Goal: Navigation & Orientation: Find specific page/section

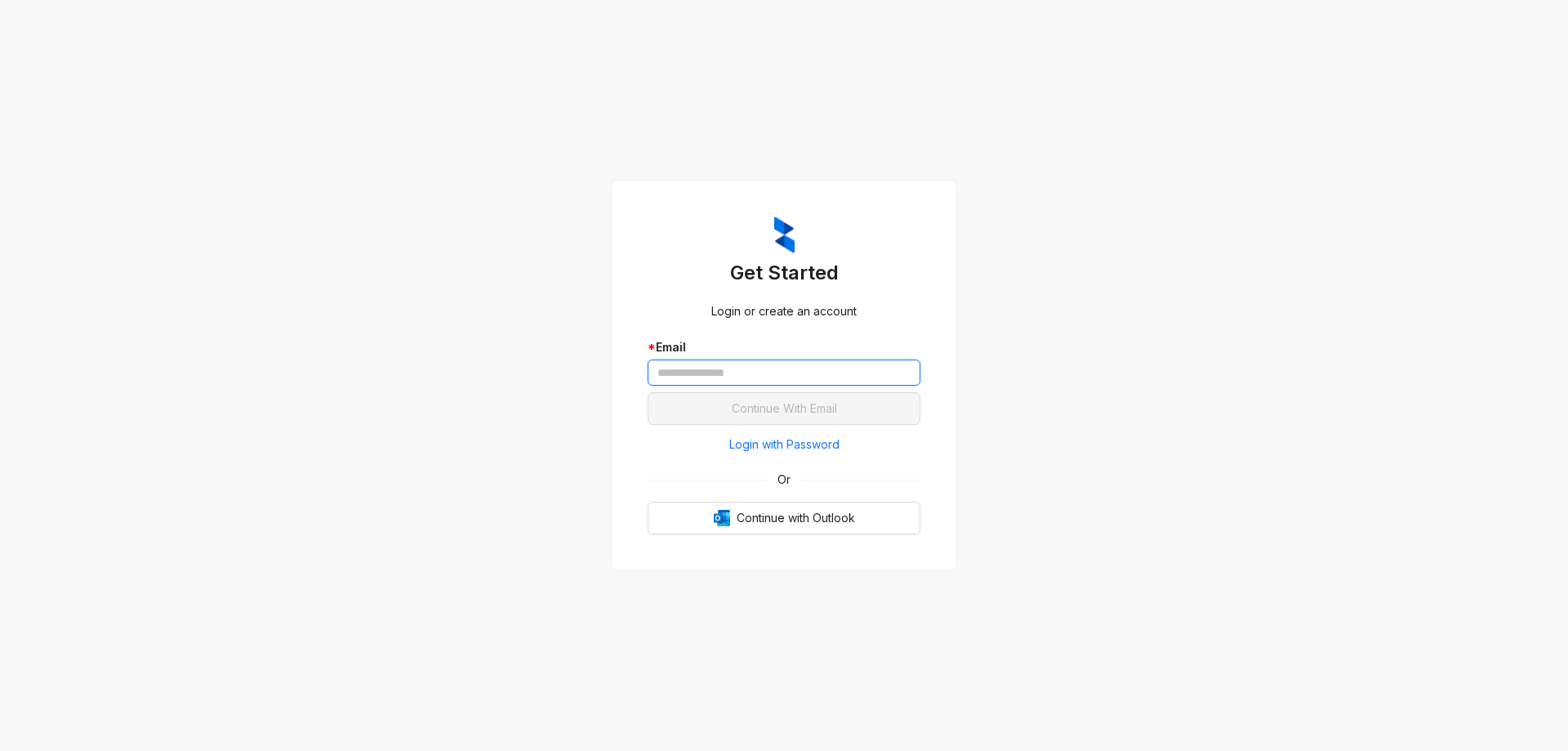
click at [765, 367] on input "text" at bounding box center [784, 372] width 273 height 26
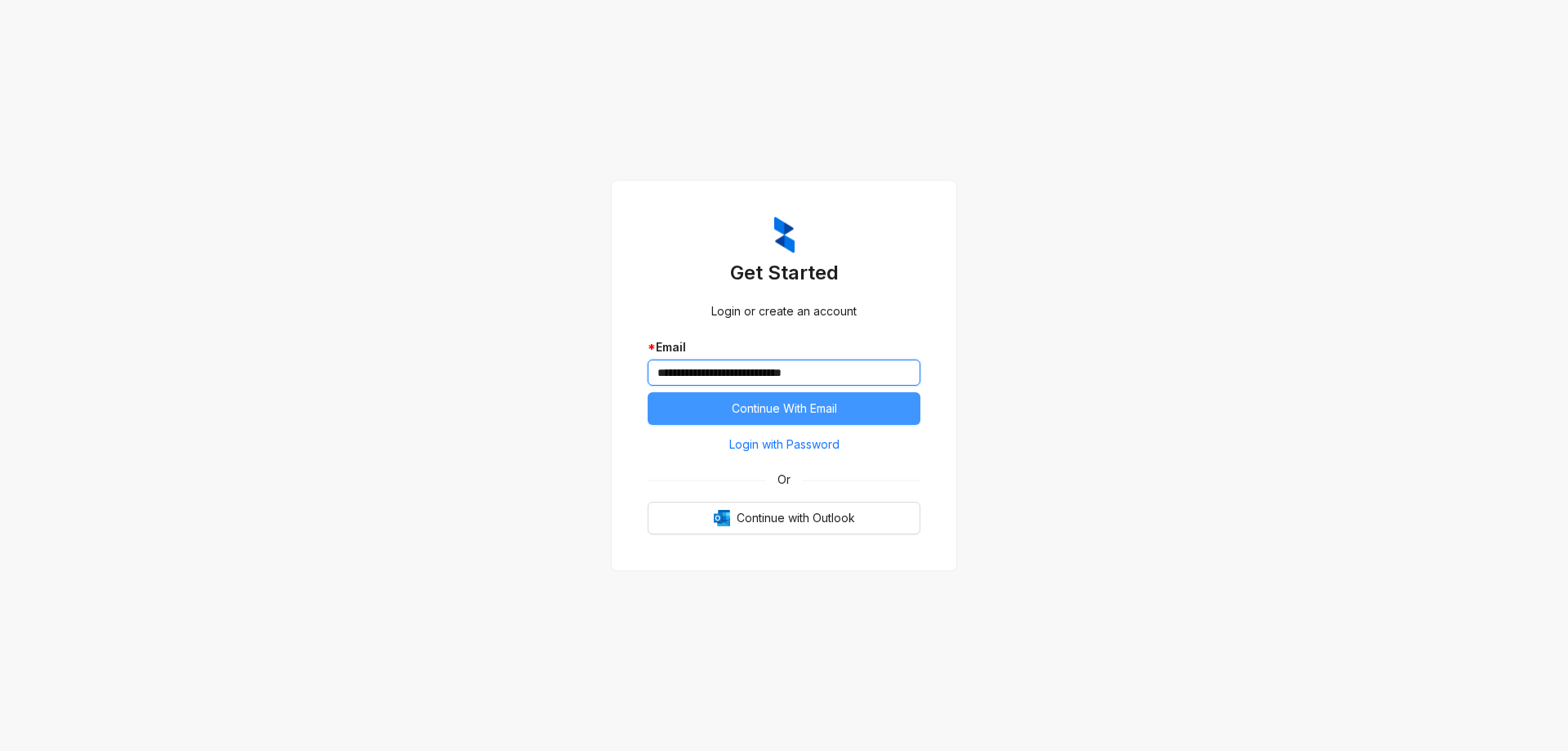
type input "**********"
click at [784, 401] on span "Continue With Email" at bounding box center [785, 407] width 106 height 18
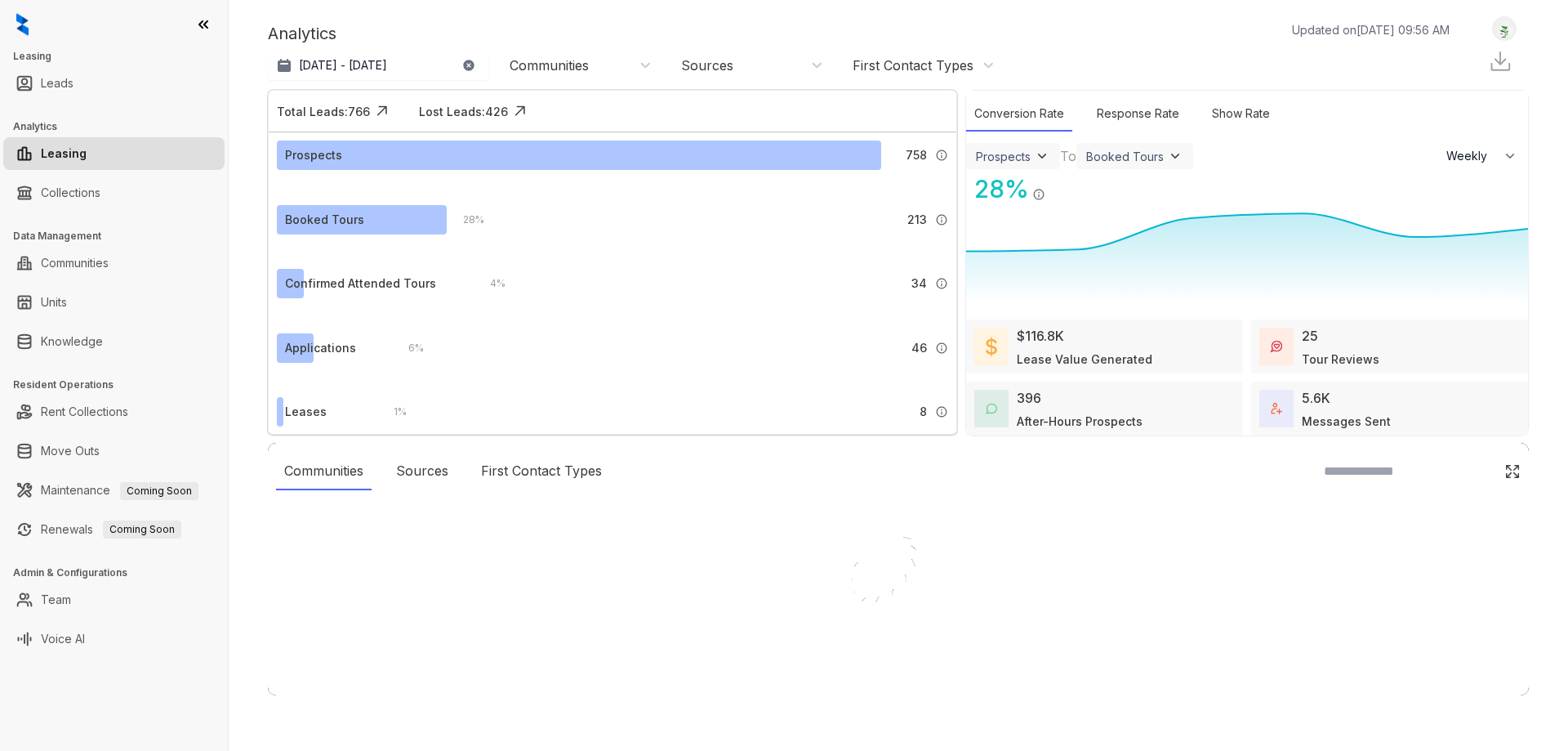
select select "******"
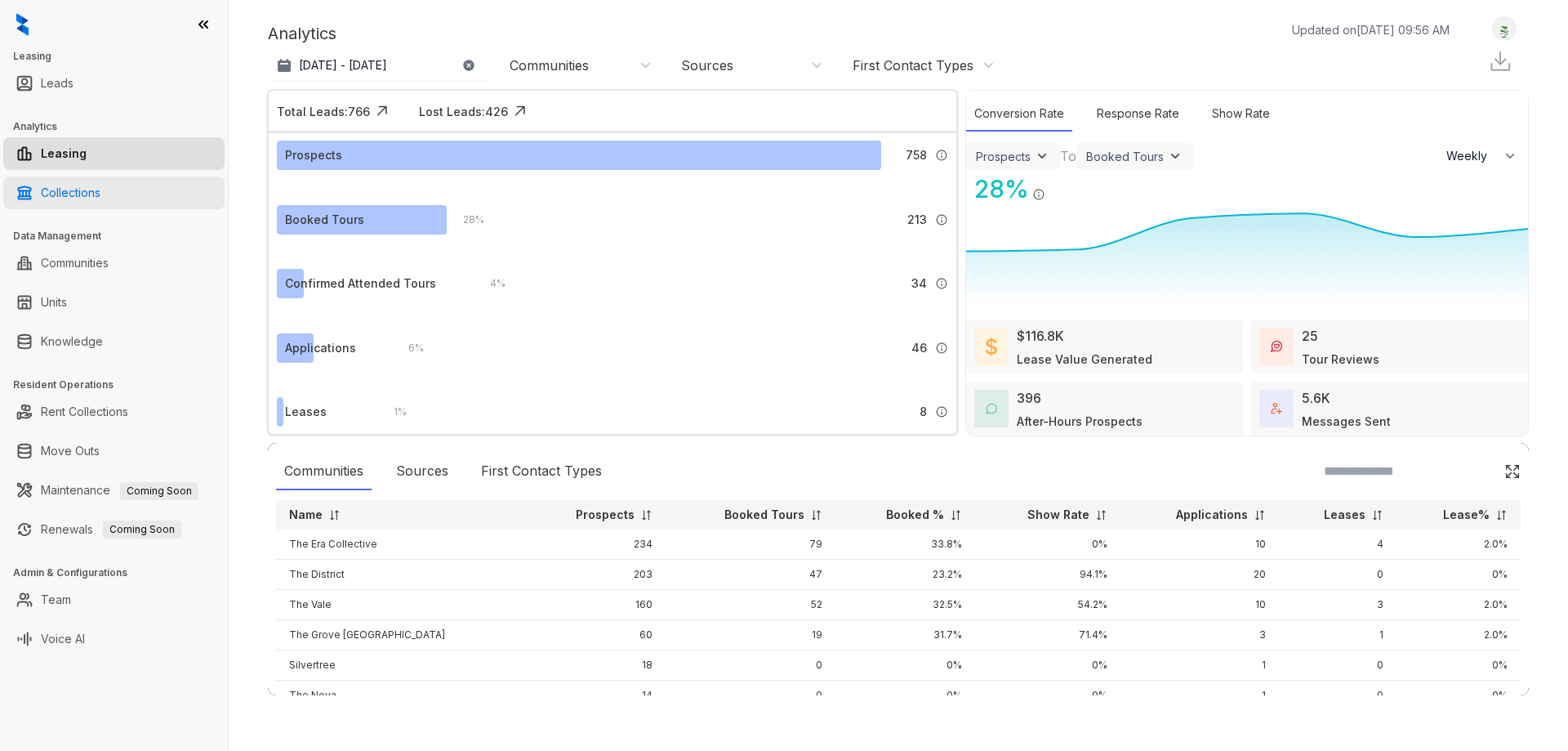
click at [101, 177] on link "Collections" at bounding box center [70, 193] width 59 height 32
click at [101, 197] on link "Collections" at bounding box center [70, 193] width 59 height 32
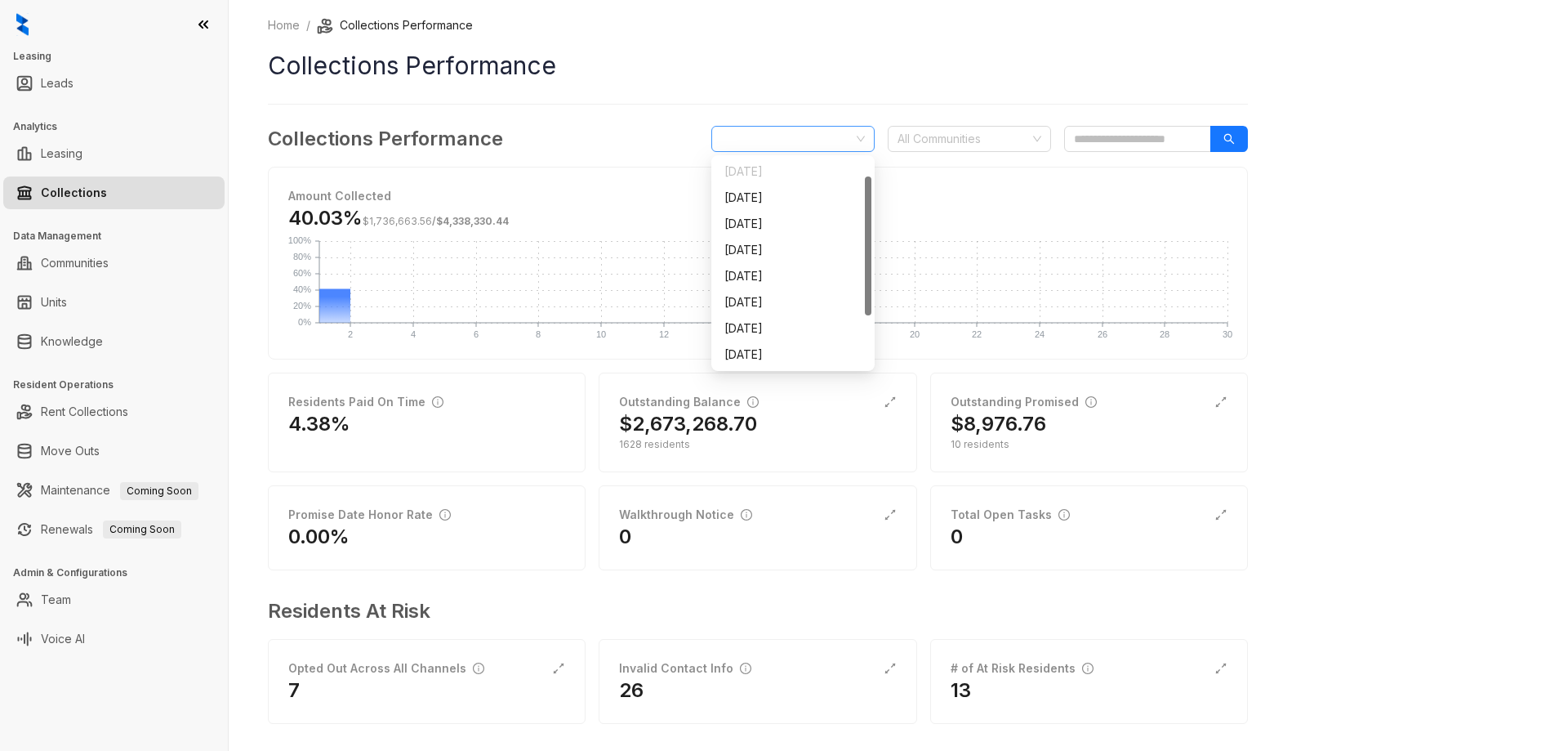
click at [810, 129] on span "[DATE]" at bounding box center [792, 139] width 143 height 24
click at [202, 23] on icon at bounding box center [203, 24] width 8 height 6
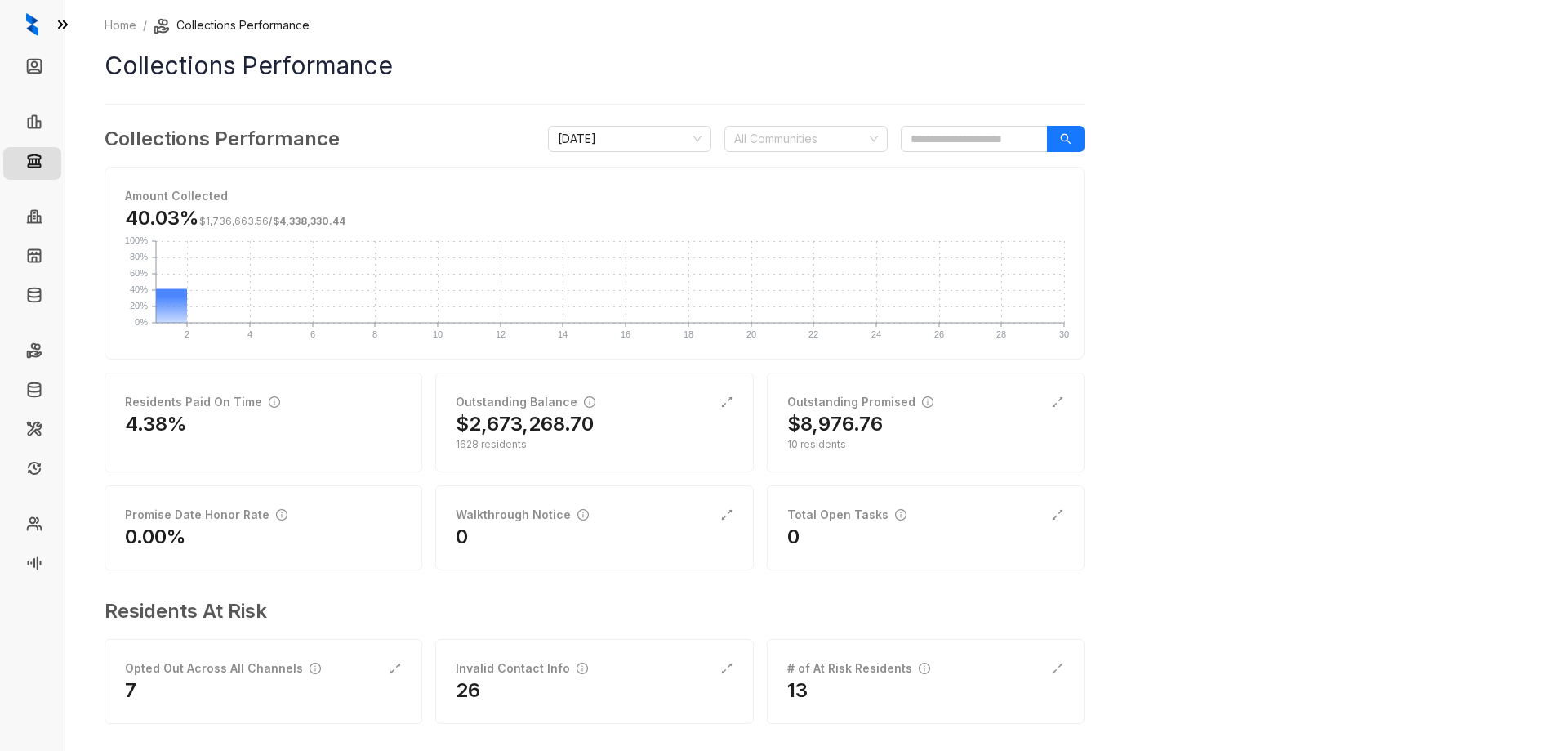
click at [61, 20] on icon at bounding box center [63, 25] width 17 height 17
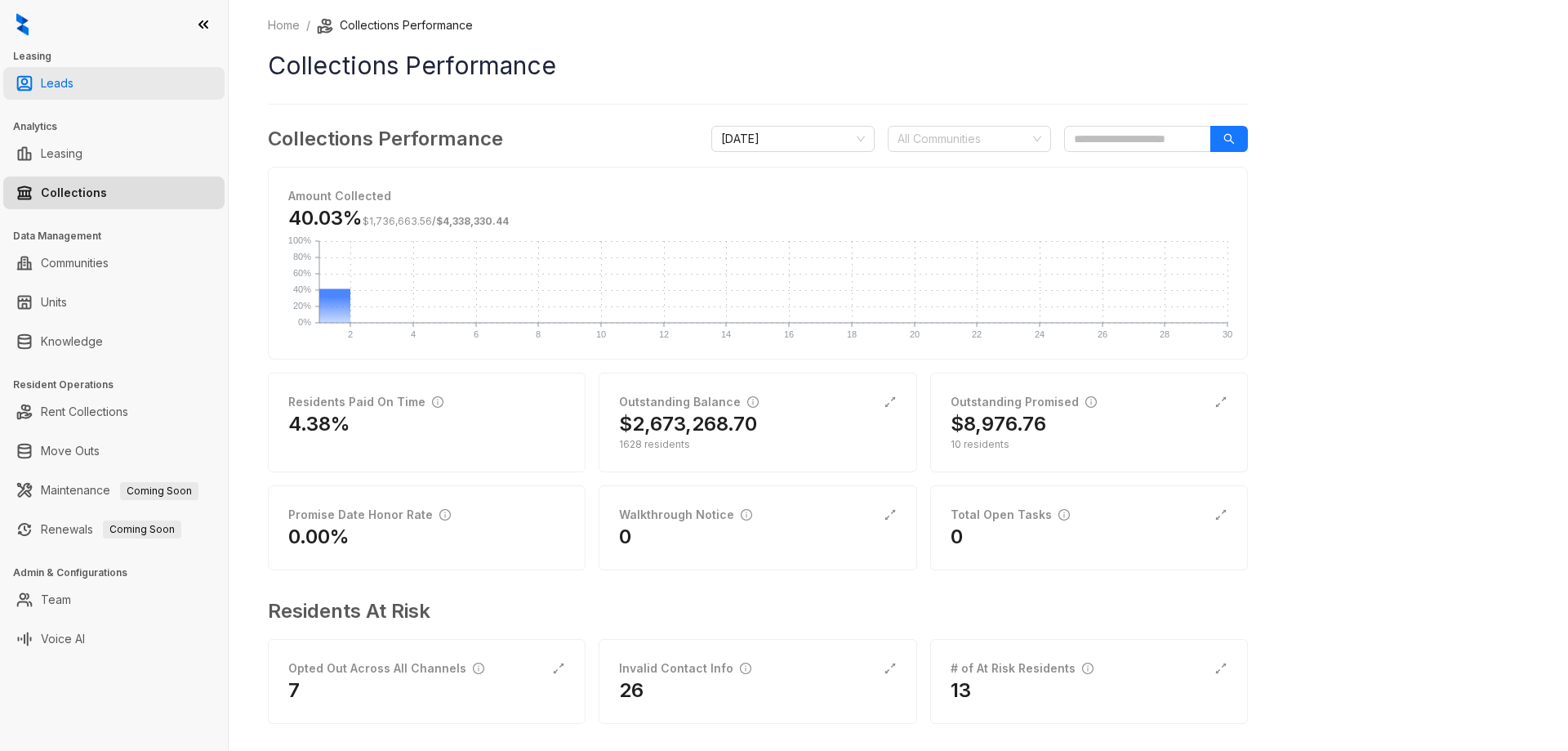
click at [41, 94] on link "Leads" at bounding box center [56, 82] width 32 height 32
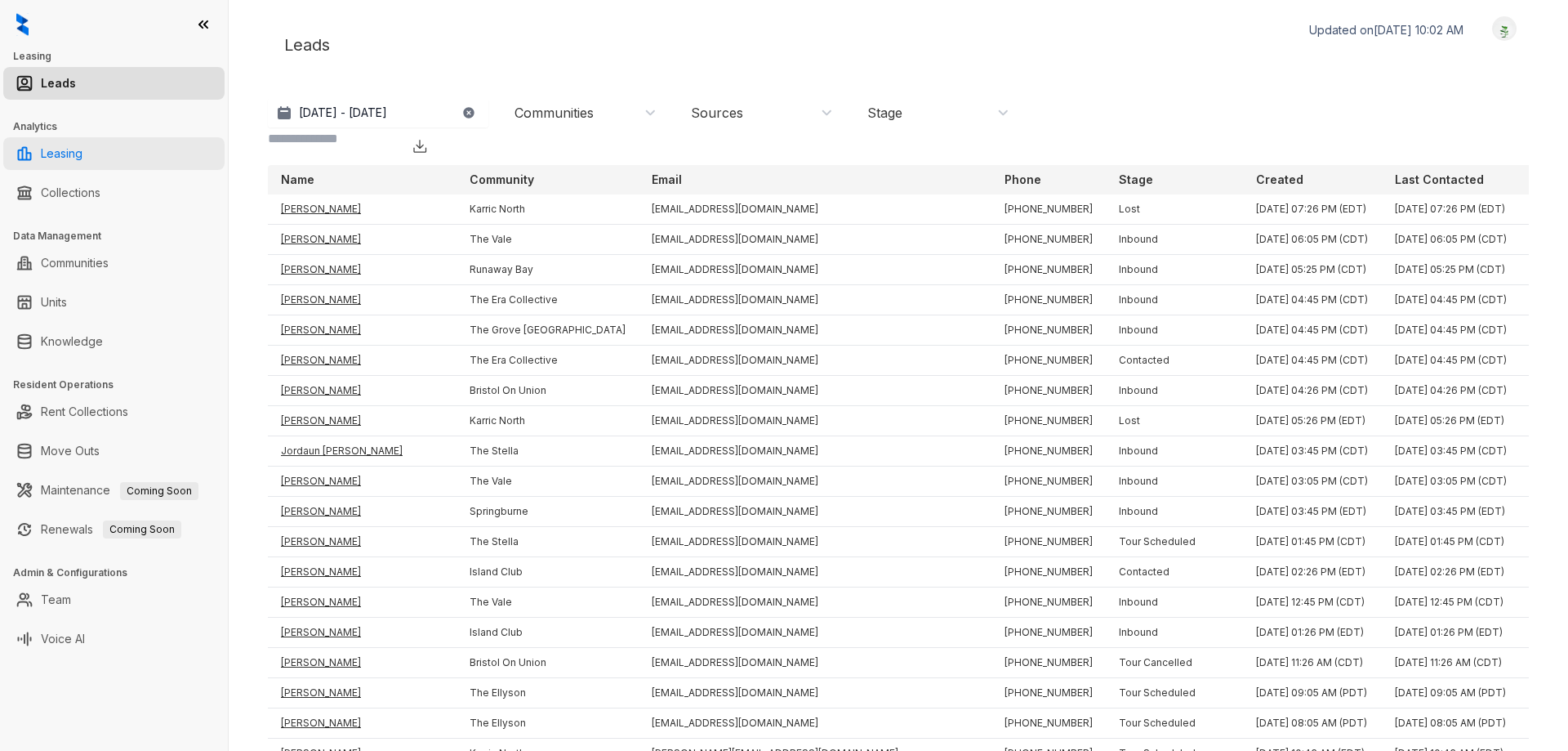
click at [68, 156] on link "Leasing" at bounding box center [61, 153] width 42 height 32
select select "******"
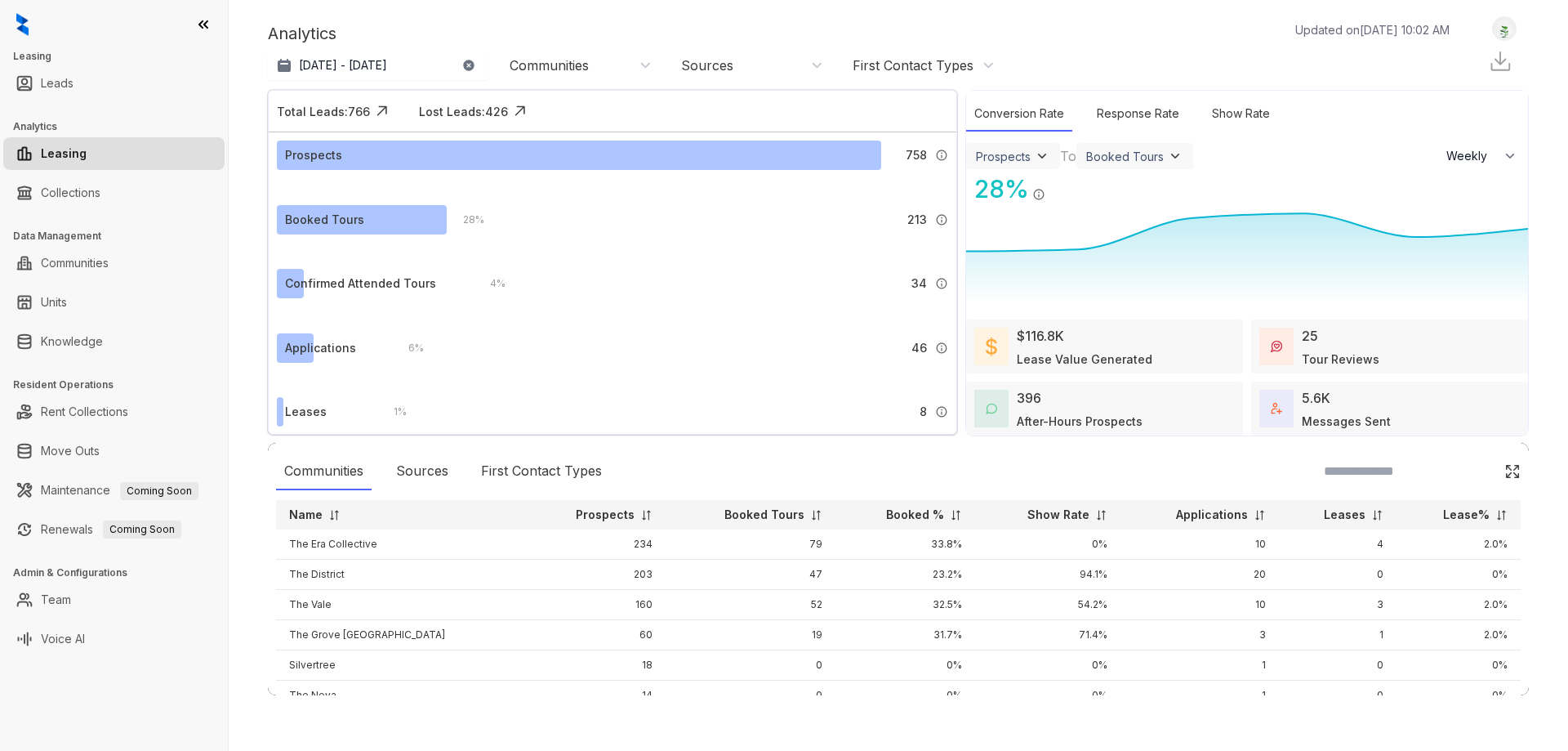
click at [576, 66] on div "Communities" at bounding box center [550, 65] width 80 height 18
click at [131, 750] on input at bounding box center [65, 762] width 131 height 19
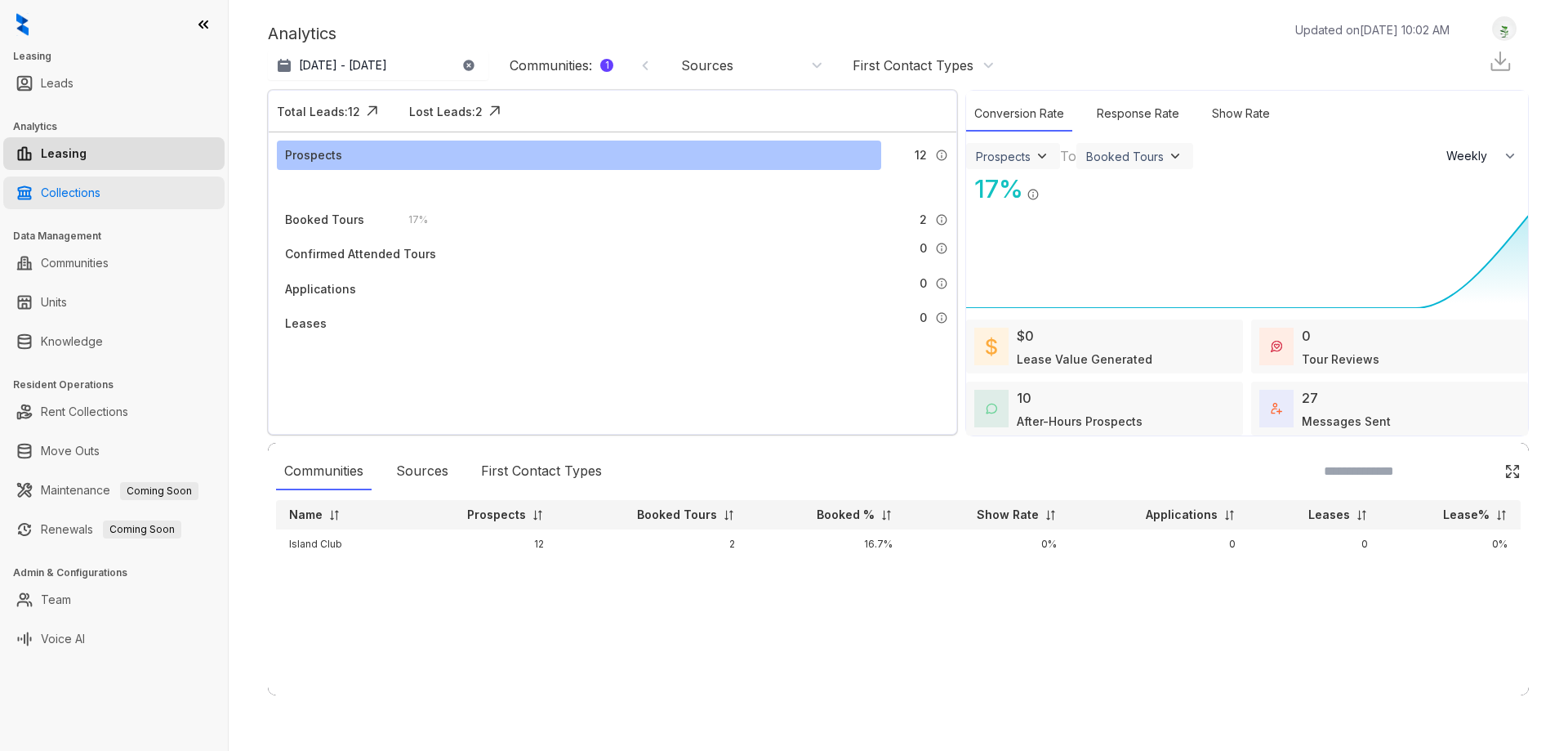
click at [91, 193] on link "Collections" at bounding box center [70, 193] width 59 height 32
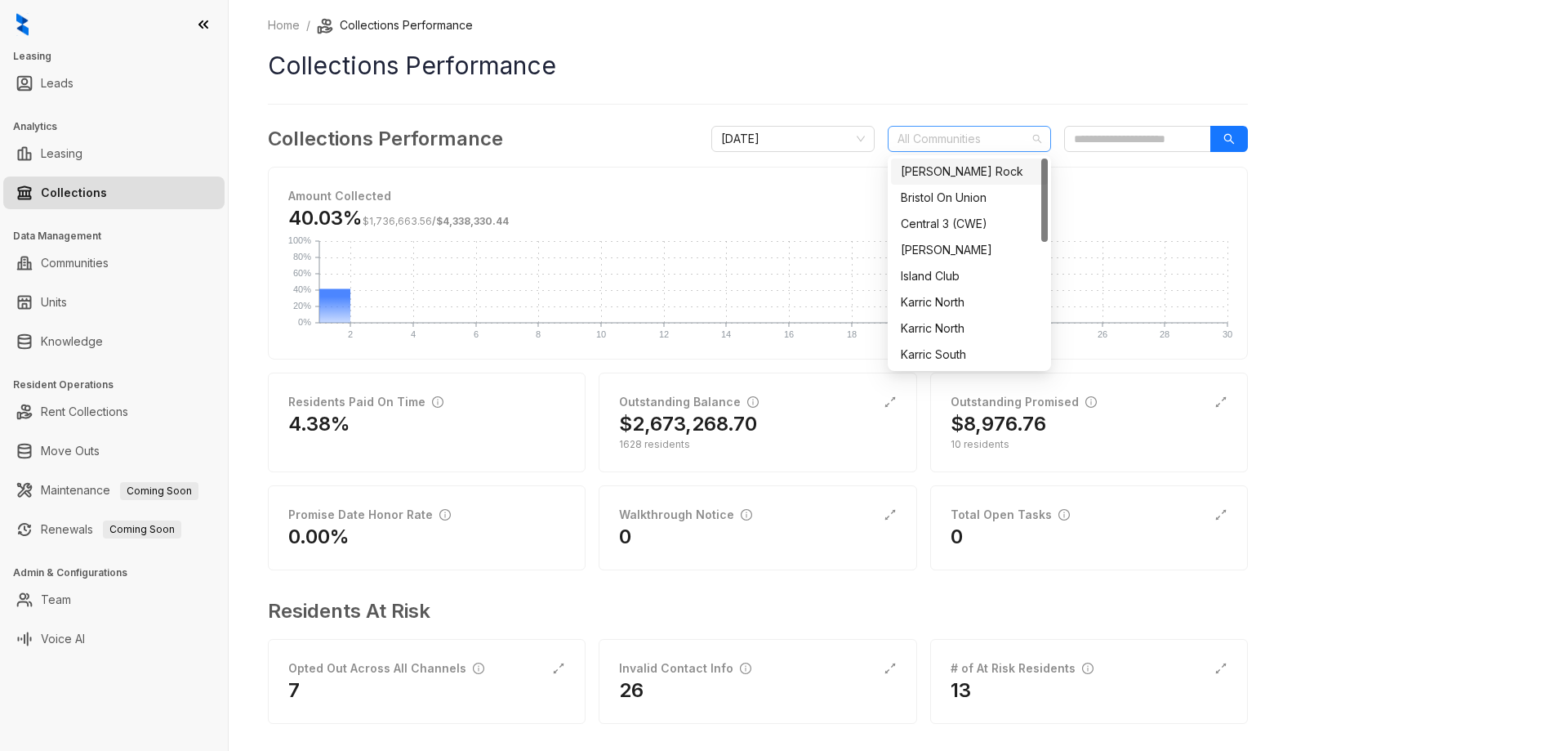
click at [952, 148] on div at bounding box center [961, 139] width 140 height 23
click at [941, 275] on div "Island Club" at bounding box center [969, 276] width 137 height 18
click at [1233, 142] on icon "search" at bounding box center [1229, 139] width 11 height 11
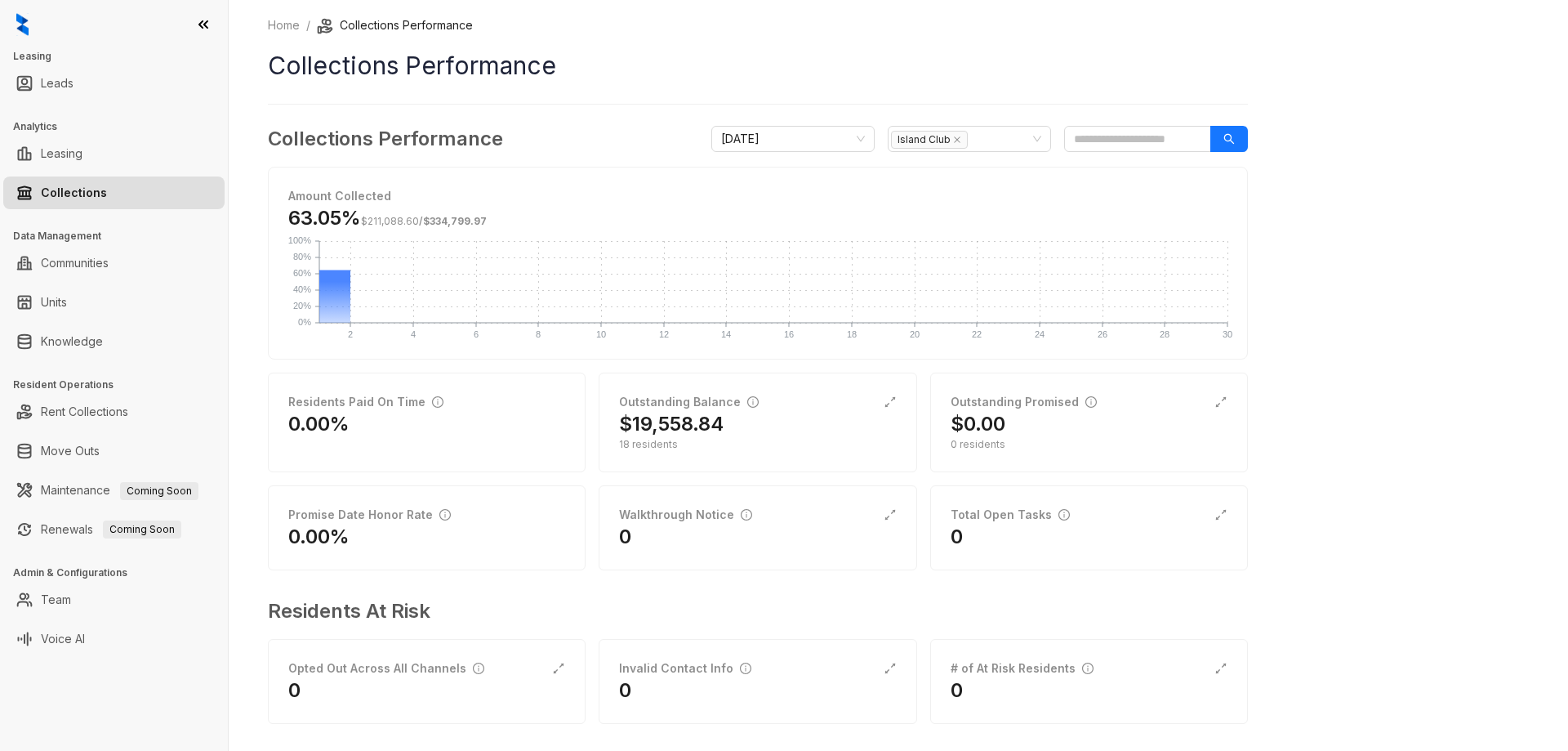
click at [1039, 69] on h1 "Collections Performance" at bounding box center [757, 66] width 980 height 37
click at [1009, 138] on div "Island Club" at bounding box center [961, 139] width 140 height 23
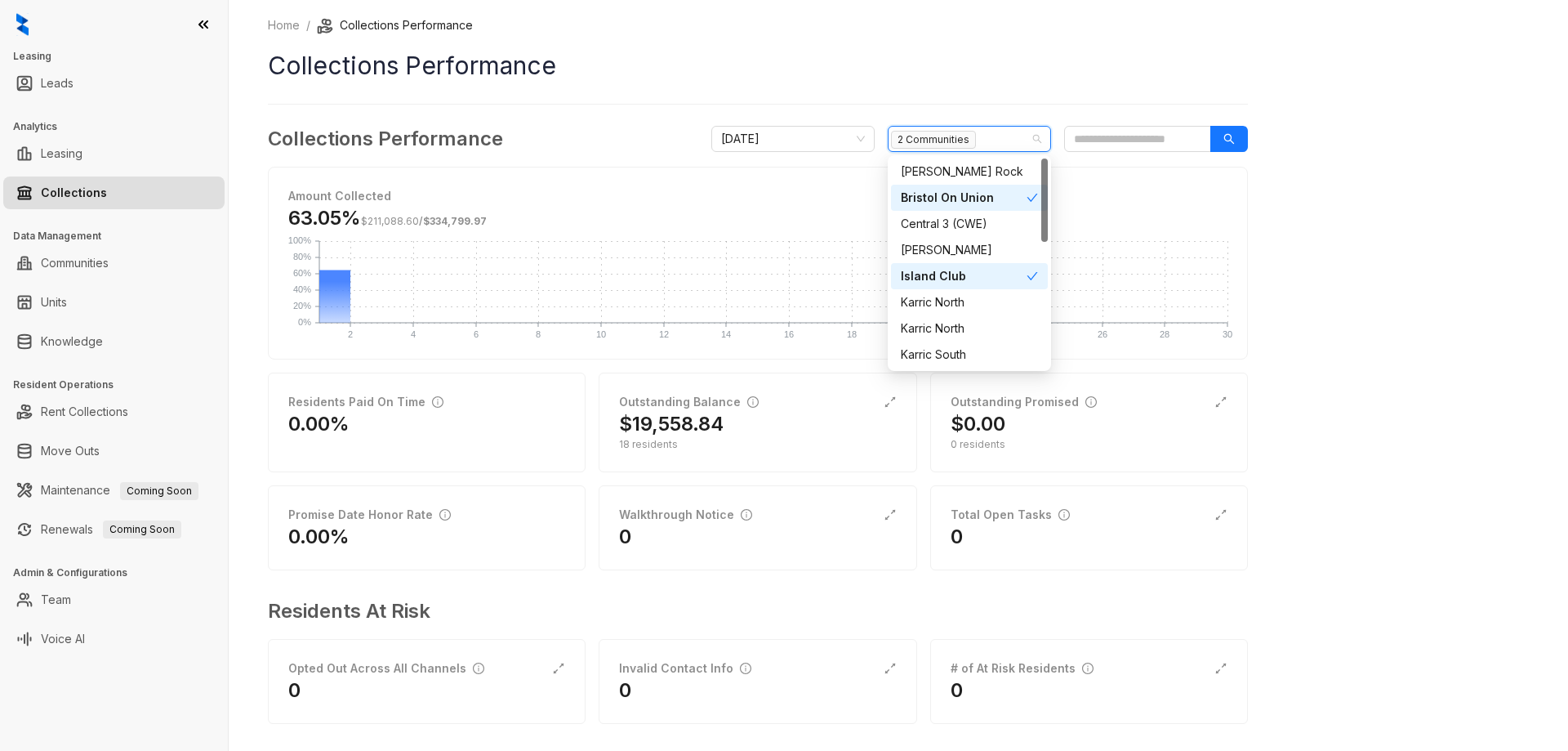
click at [1027, 189] on span at bounding box center [1032, 197] width 11 height 18
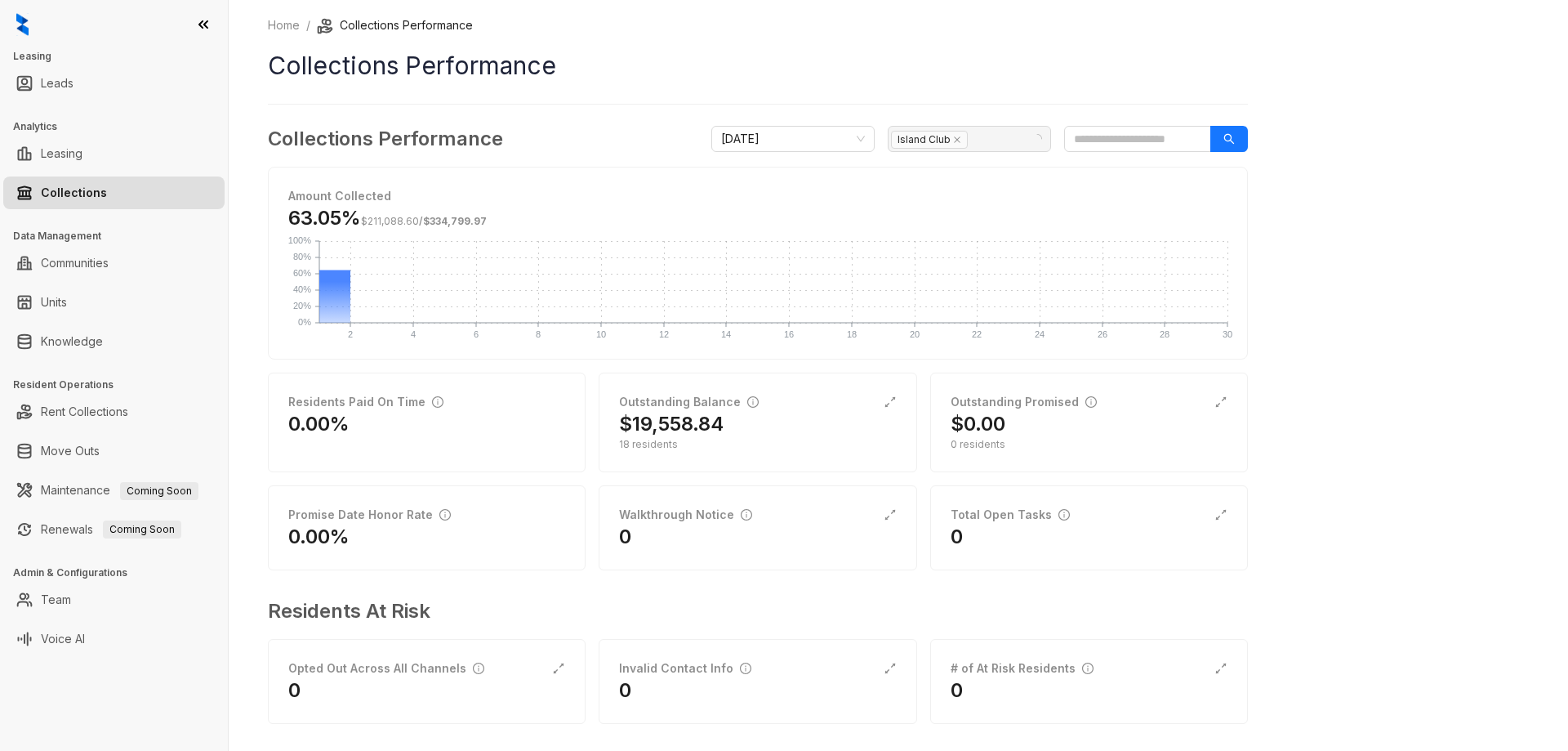
click at [995, 83] on h1 "Collections Performance" at bounding box center [757, 66] width 980 height 37
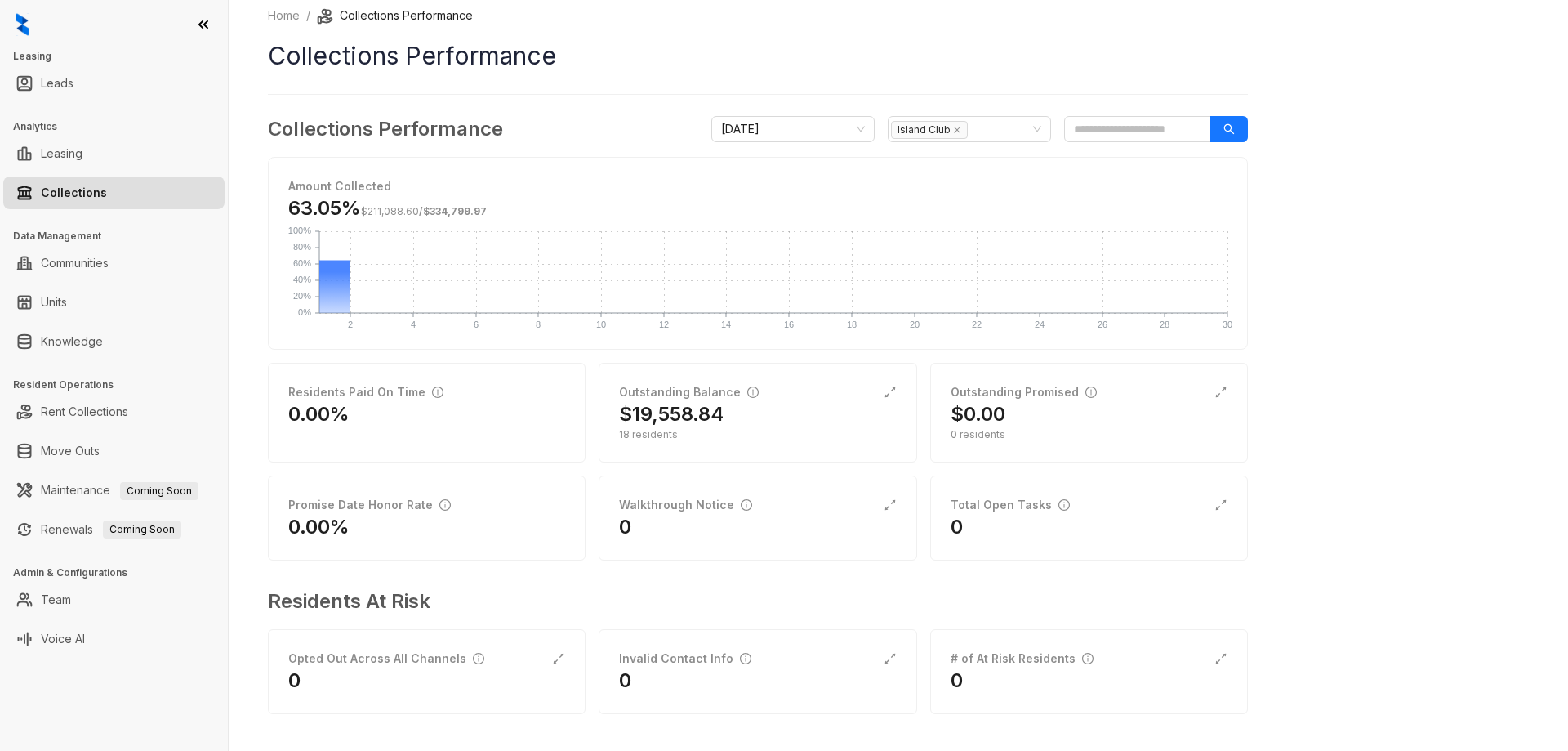
scroll to position [12, 0]
click at [660, 407] on h2 "$19,558.84" at bounding box center [671, 412] width 105 height 26
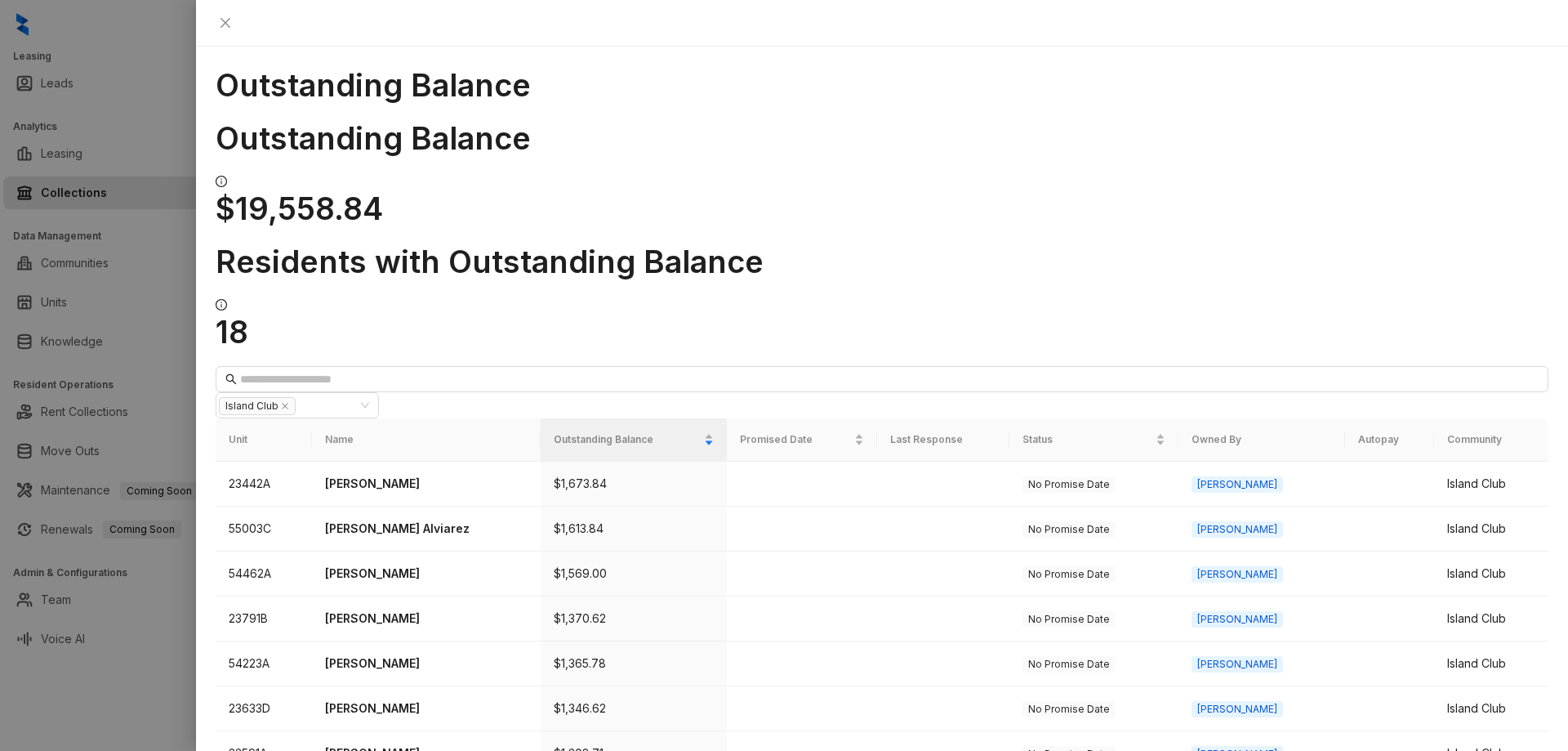
click at [149, 76] on div at bounding box center [784, 375] width 1568 height 751
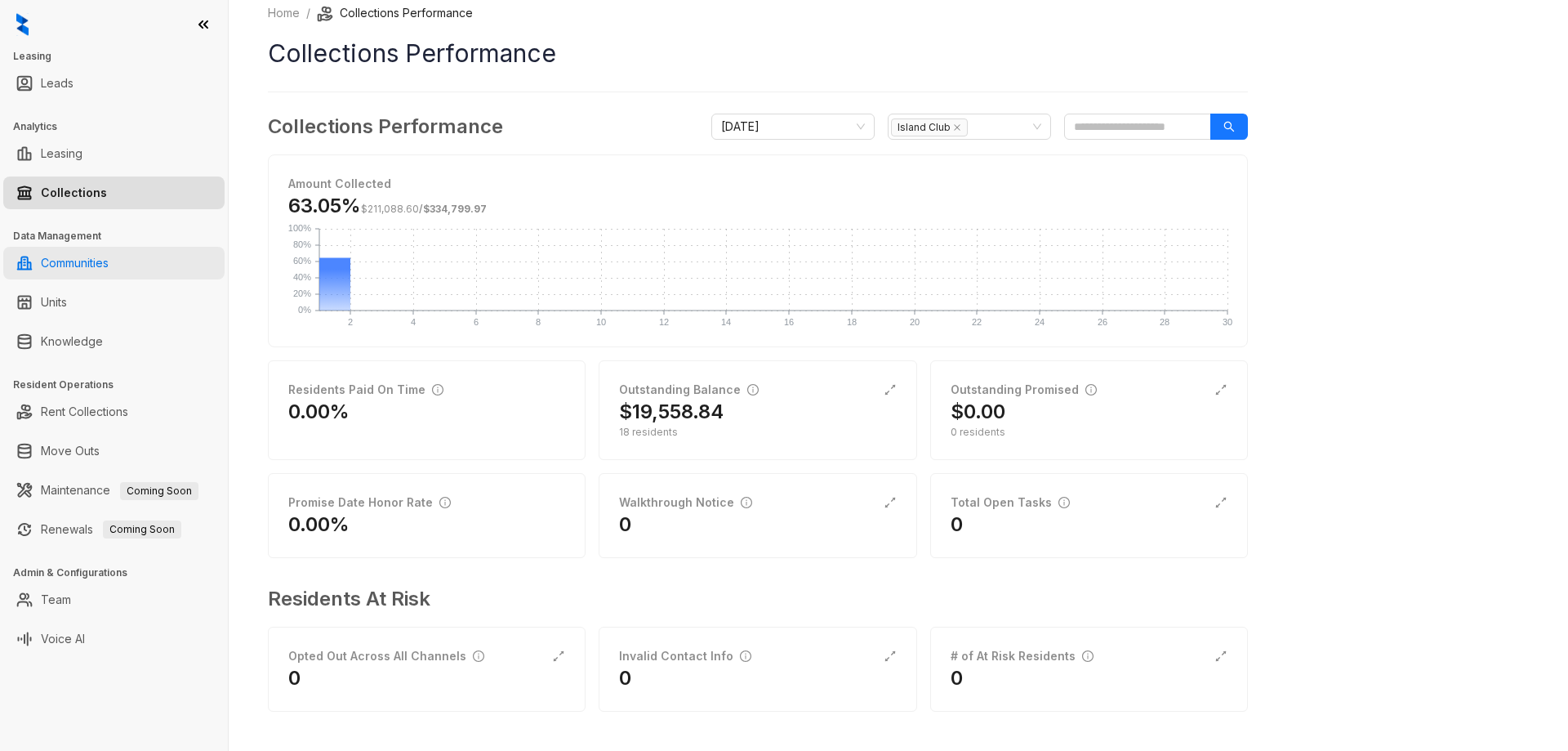
click at [108, 261] on link "Communities" at bounding box center [74, 262] width 68 height 32
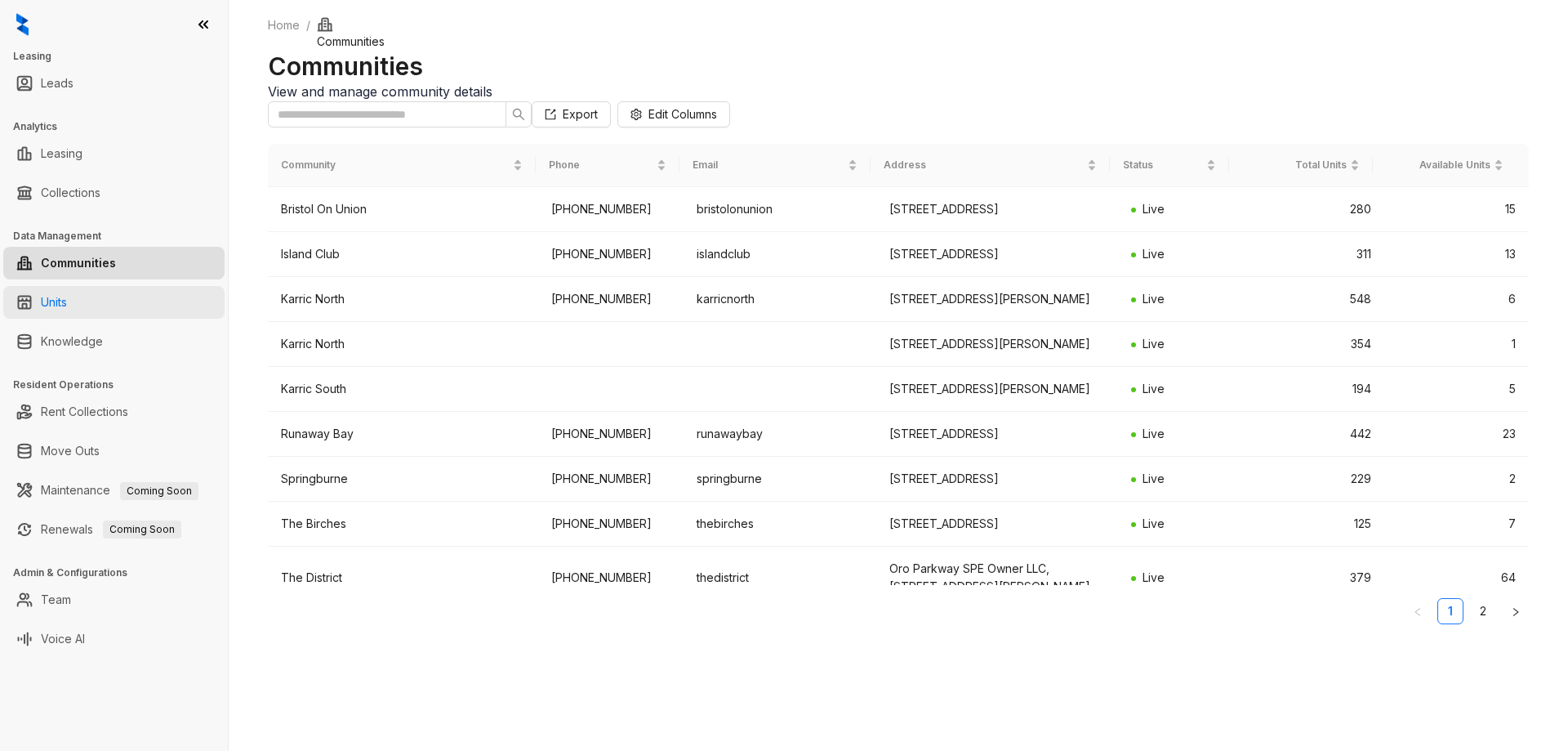
click at [67, 295] on link "Units" at bounding box center [54, 302] width 26 height 32
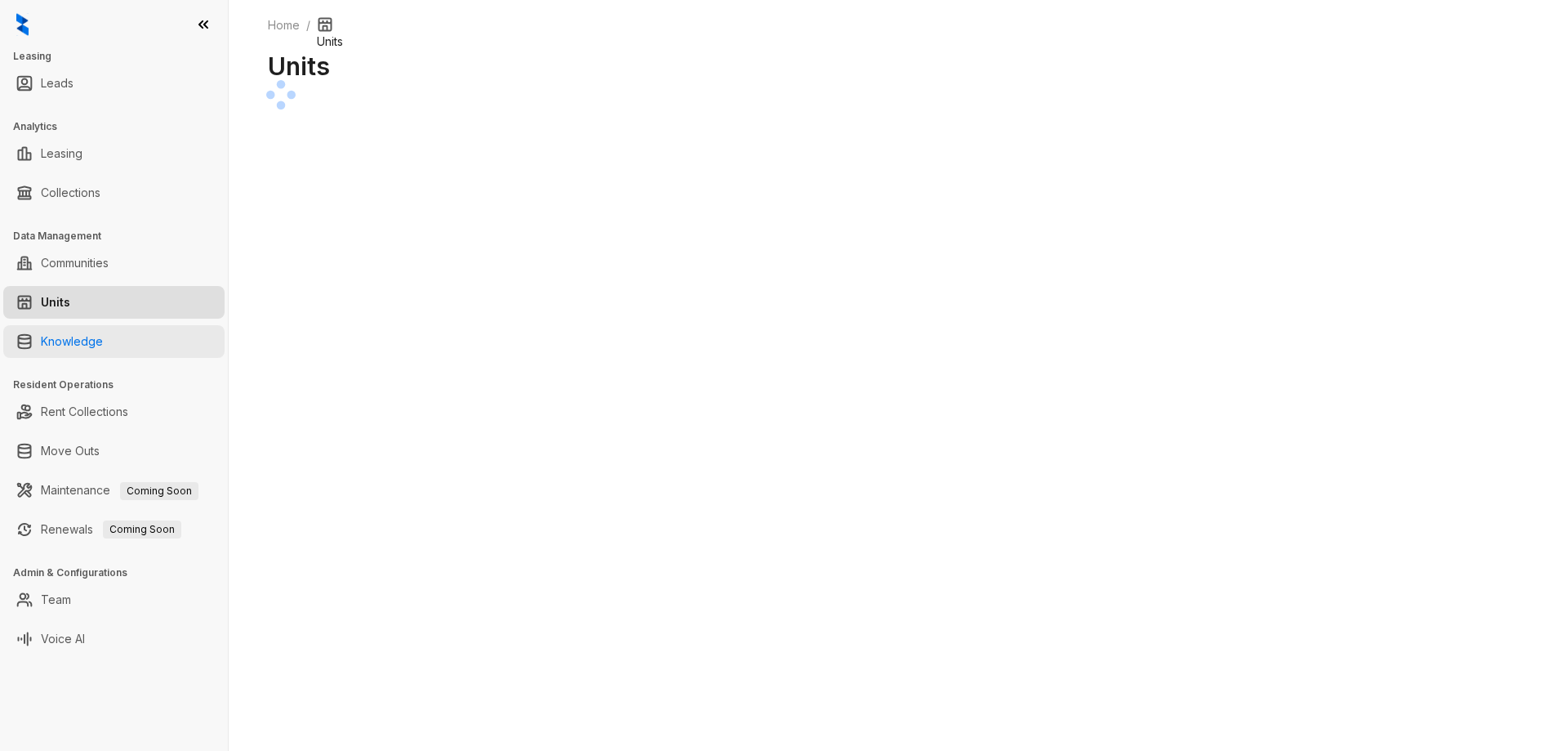
click at [98, 329] on link "Knowledge" at bounding box center [71, 341] width 62 height 32
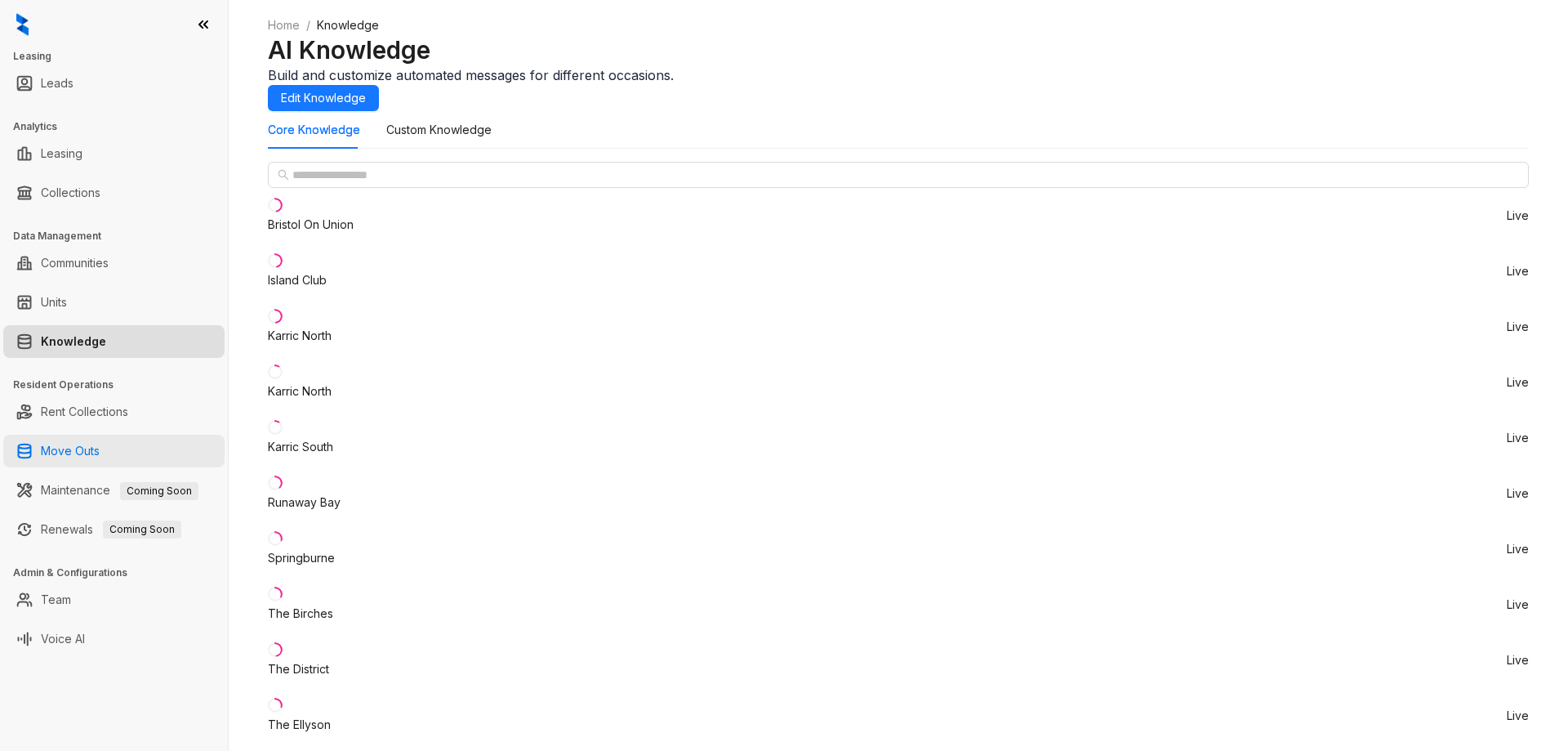
click at [100, 446] on link "Move Outs" at bounding box center [70, 450] width 59 height 32
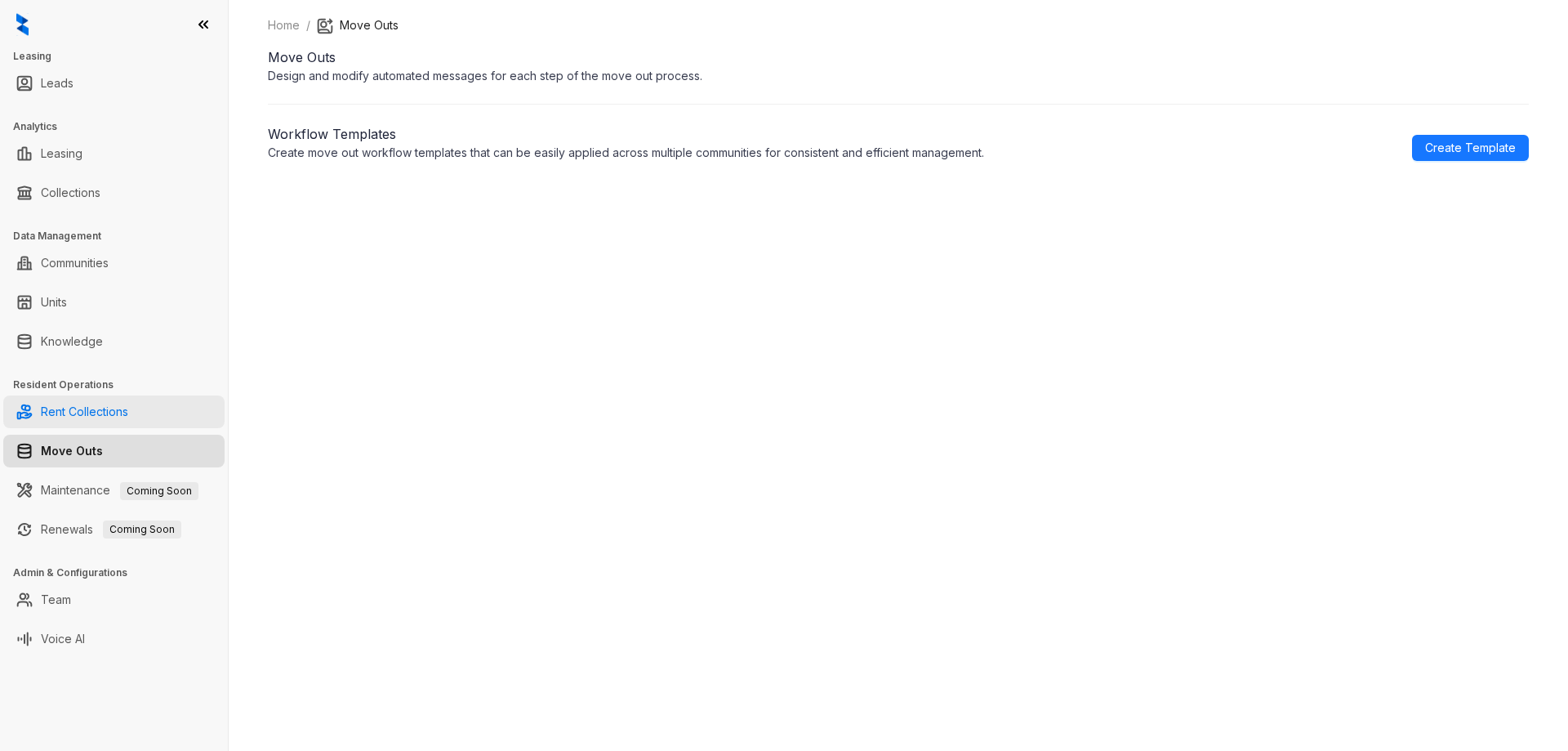
click at [103, 413] on link "Rent Collections" at bounding box center [84, 411] width 87 height 32
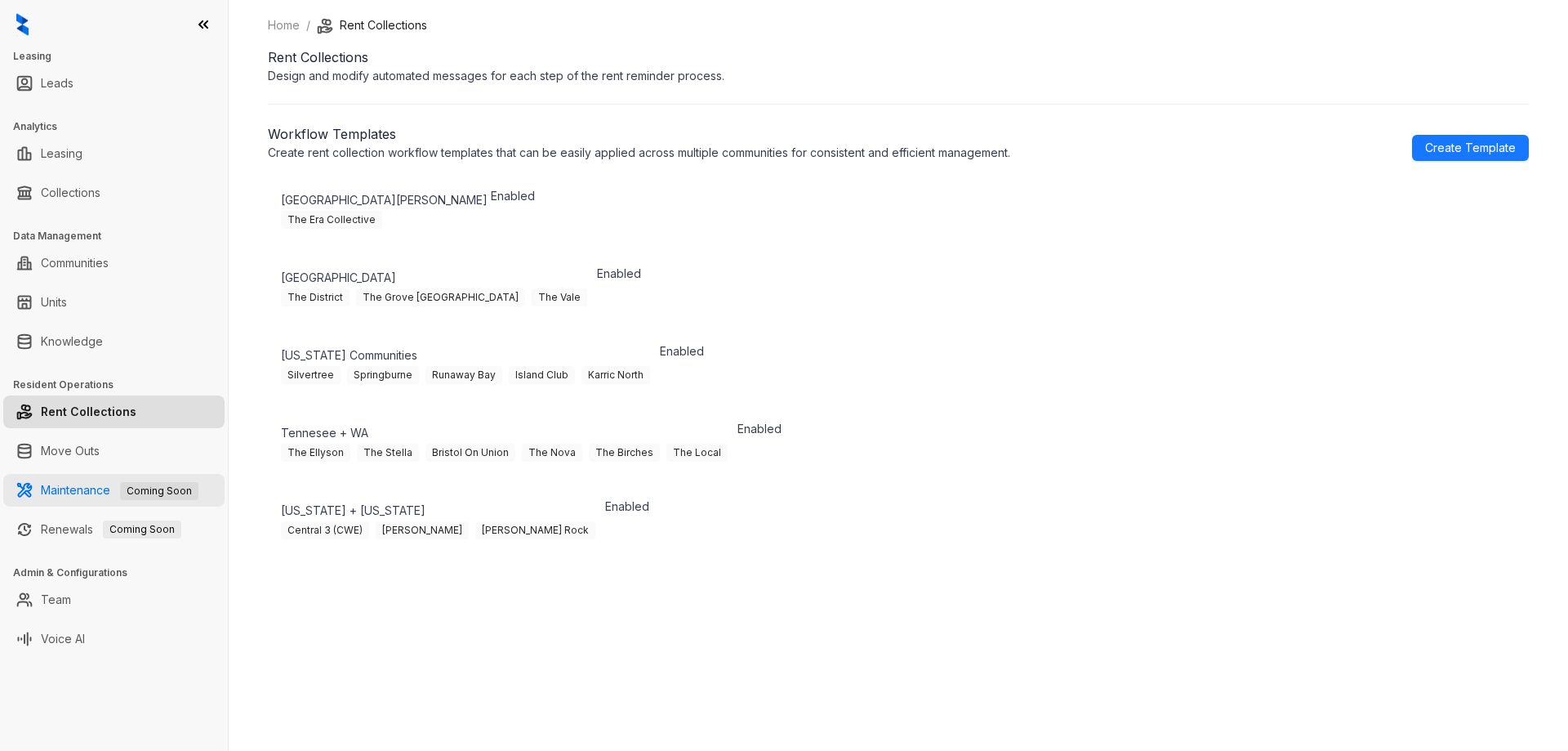
click at [81, 496] on link "Maintenance Coming Soon" at bounding box center [119, 489] width 157 height 14
click at [67, 158] on link "Leasing" at bounding box center [61, 153] width 42 height 32
select select "******"
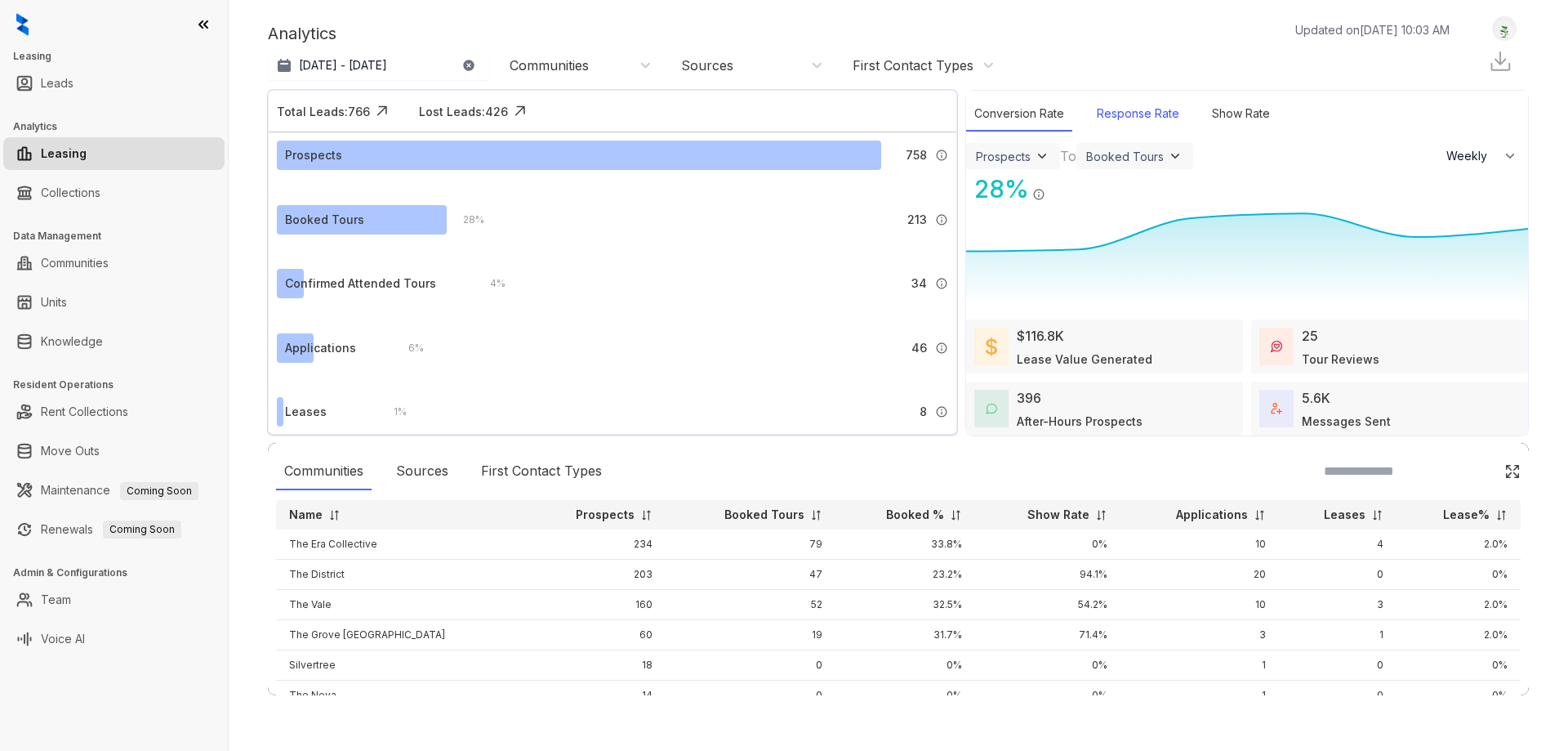
click at [1151, 116] on div "Response Rate" at bounding box center [1138, 114] width 99 height 35
select select "******"
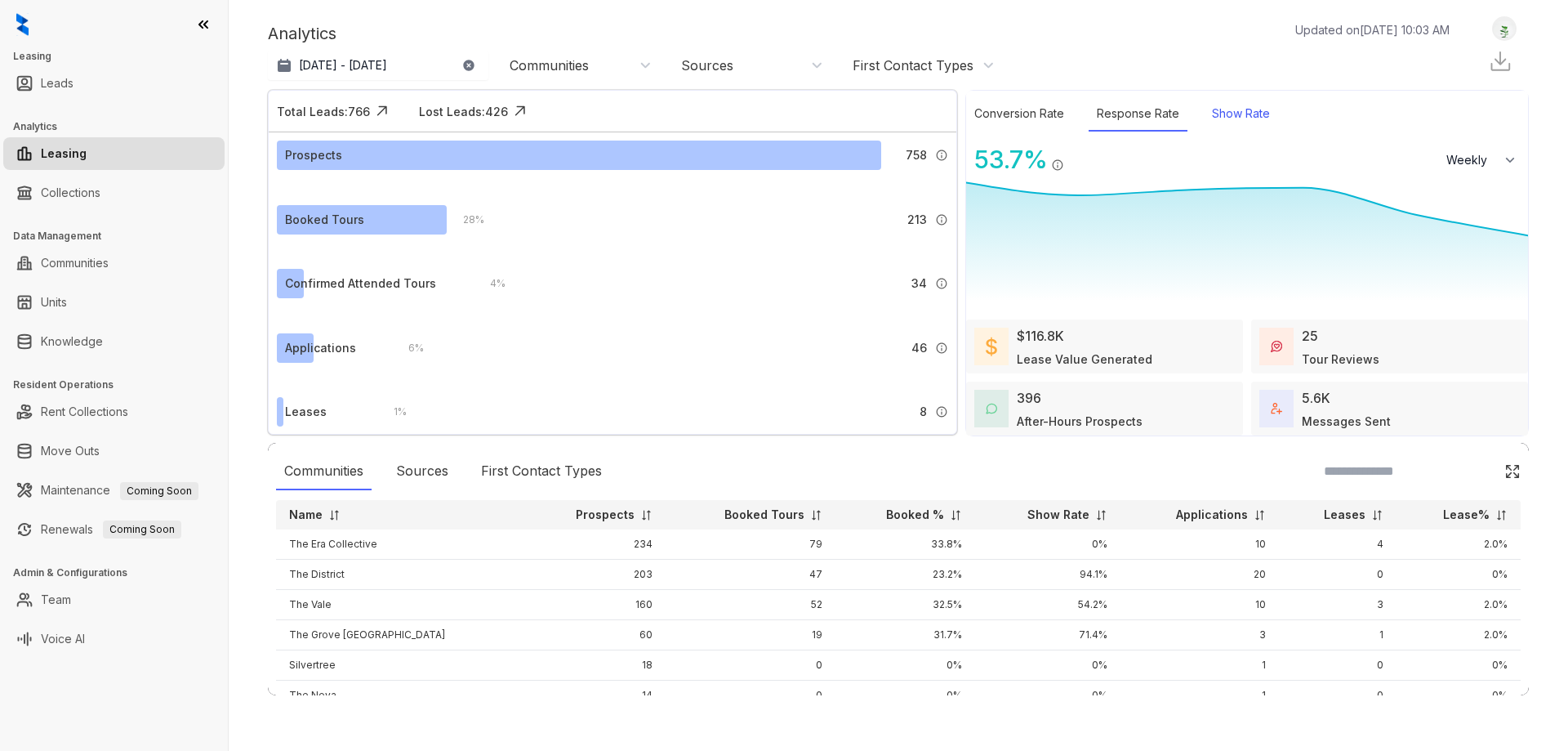
click at [1229, 119] on div "Show Rate" at bounding box center [1241, 114] width 74 height 35
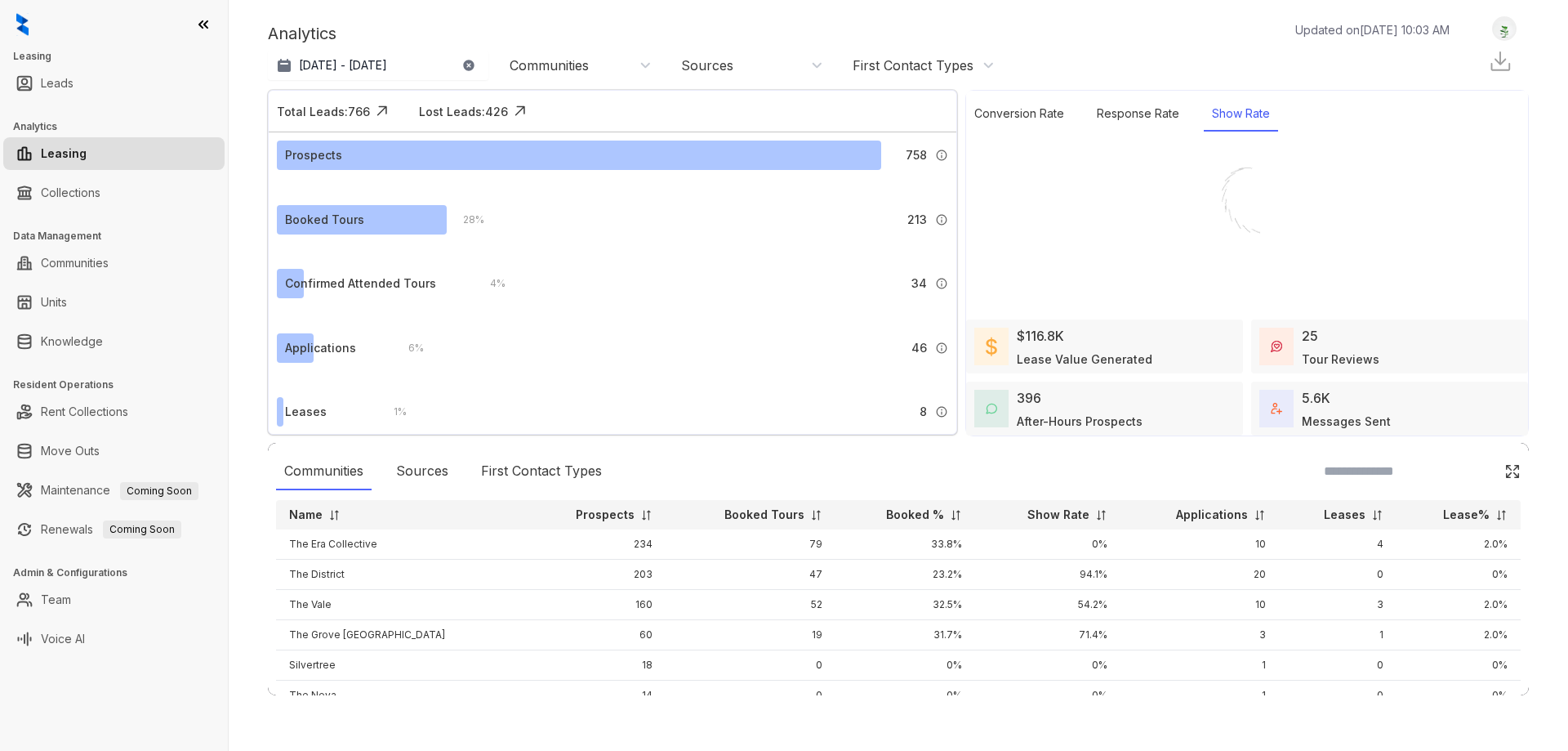
select select "******"
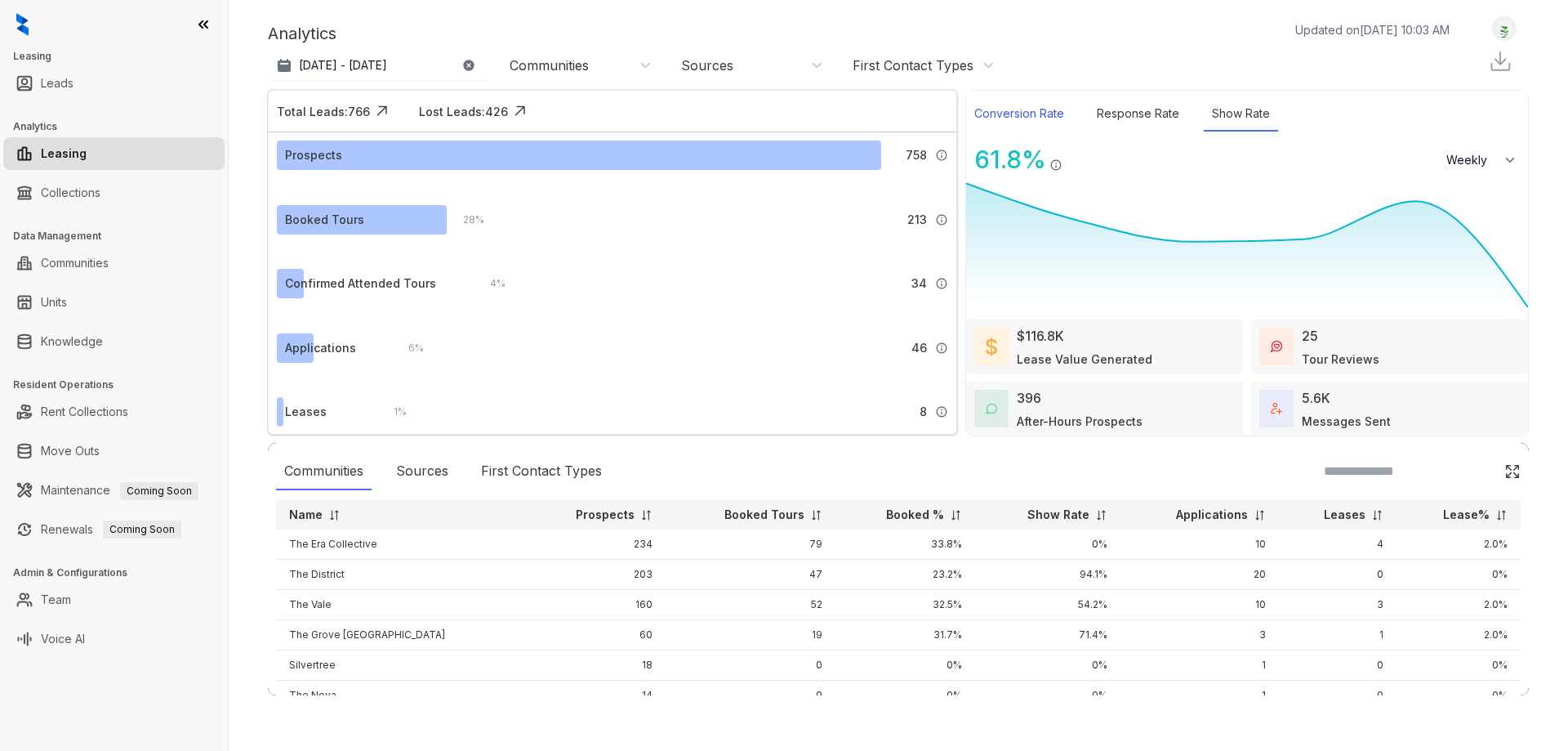
click at [1066, 119] on div "Conversion Rate" at bounding box center [1019, 114] width 106 height 35
select select "******"
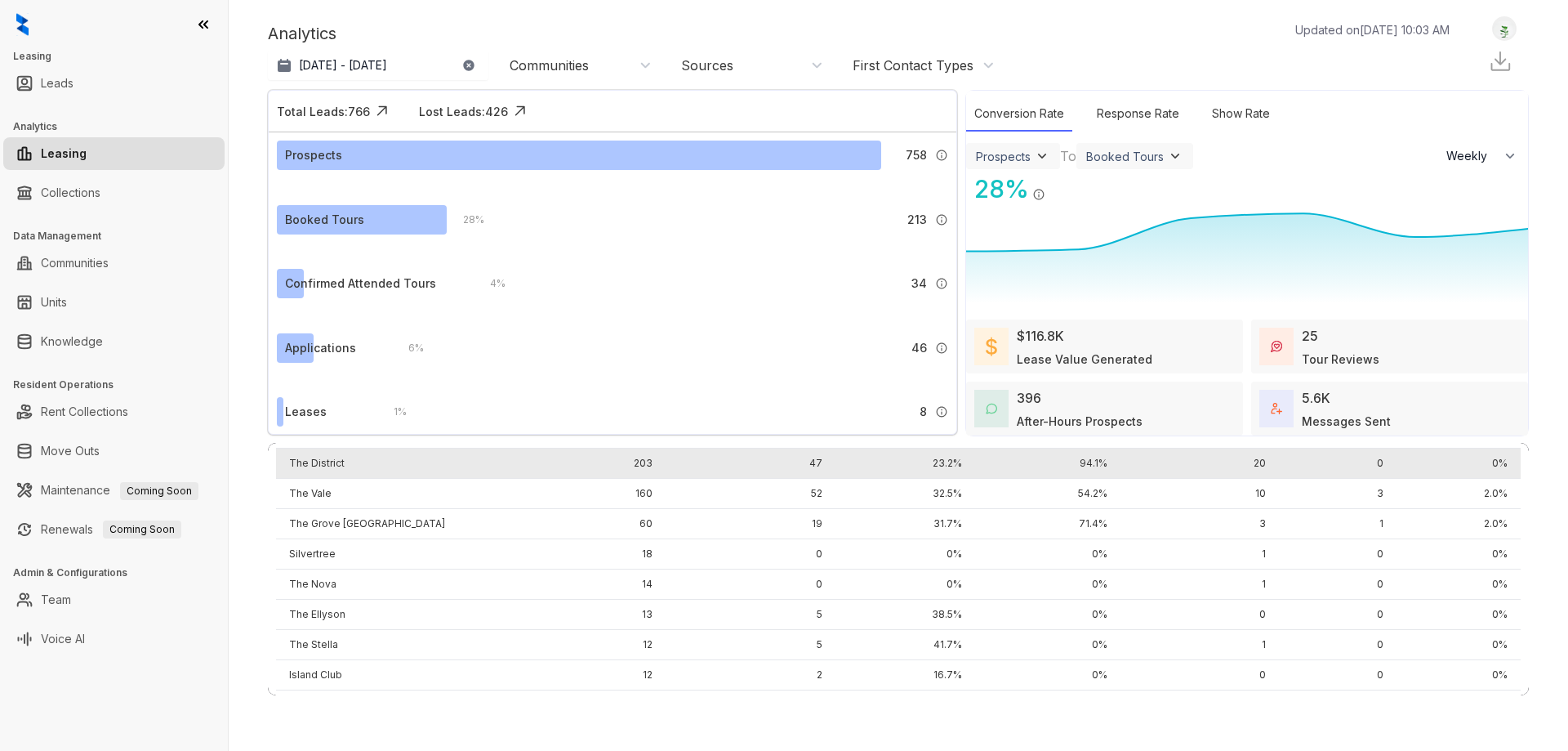
scroll to position [330, 0]
